Goal: Obtain resource: Download file/media

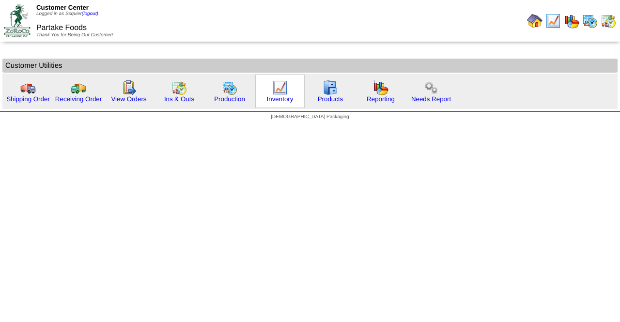
click at [291, 91] on div "Inventory" at bounding box center [279, 91] width 49 height 33
click at [277, 95] on img at bounding box center [279, 87] width 15 height 15
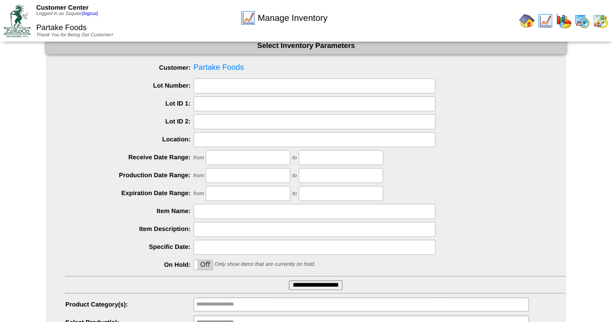
scroll to position [48, 0]
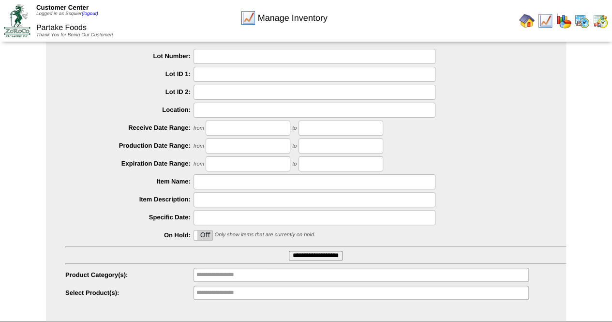
click at [322, 247] on ul "Customer: Partake Foods Lot Number: Lot ID 1: Lot ID 2: Location: Receive Date …" at bounding box center [306, 166] width 520 height 270
click at [321, 248] on ul "Customer: Partake Foods Lot Number: Lot ID 1: Lot ID 2: Location: Receive Date …" at bounding box center [306, 166] width 520 height 270
click at [321, 254] on input "**********" at bounding box center [316, 256] width 54 height 10
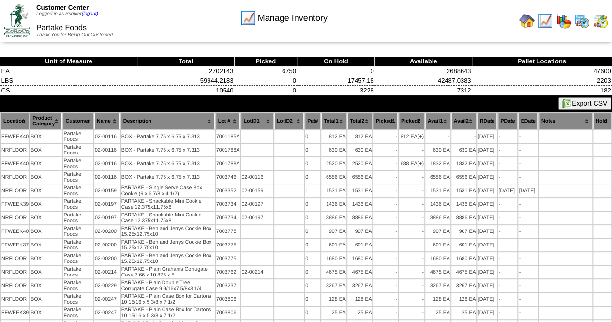
click at [566, 107] on img at bounding box center [567, 104] width 10 height 10
